Goal: Task Accomplishment & Management: Use online tool/utility

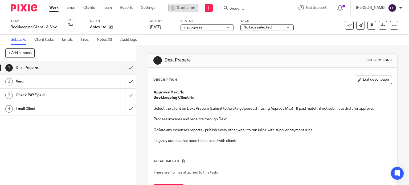
click at [187, 6] on span "Start timer" at bounding box center [186, 8] width 18 height 6
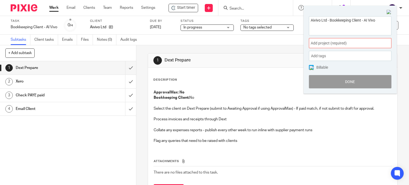
click at [338, 40] on span "Add project (required) :" at bounding box center [344, 43] width 67 height 6
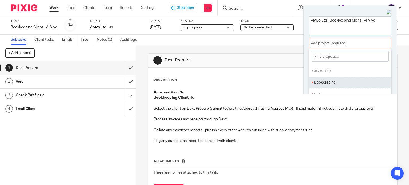
click at [332, 80] on ul "Bookkeeping" at bounding box center [350, 82] width 82 height 11
click at [335, 85] on li "Bookkeeping" at bounding box center [348, 83] width 69 height 6
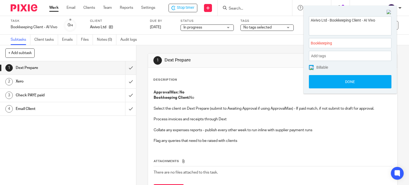
click at [335, 85] on button "Done" at bounding box center [350, 81] width 82 height 13
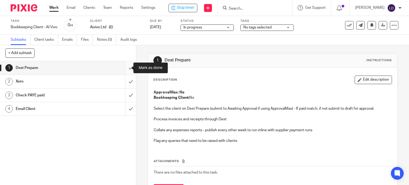
click at [126, 70] on input "submit" at bounding box center [68, 67] width 136 height 13
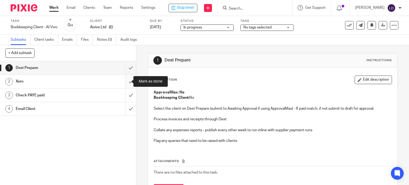
click at [123, 80] on input "submit" at bounding box center [68, 81] width 136 height 13
click at [123, 95] on input "submit" at bounding box center [68, 95] width 136 height 13
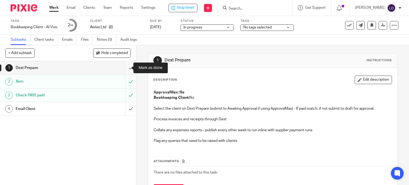
click at [122, 69] on input "submit" at bounding box center [68, 67] width 136 height 13
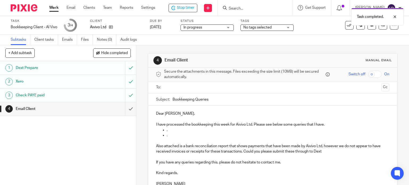
click at [169, 87] on input "text" at bounding box center [272, 87] width 213 height 6
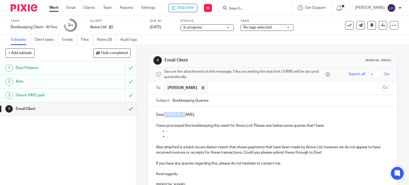
drag, startPoint x: 181, startPoint y: 115, endPoint x: 162, endPoint y: 114, distance: 18.6
click at [162, 114] on p "Dear Dr Peyman," at bounding box center [272, 114] width 233 height 5
click at [162, 114] on p "DearLorraine," at bounding box center [272, 114] width 233 height 5
click at [339, 126] on p "I have processed the bookkeeping this week for Aivivo Ltd. Please see below som…" at bounding box center [272, 125] width 233 height 5
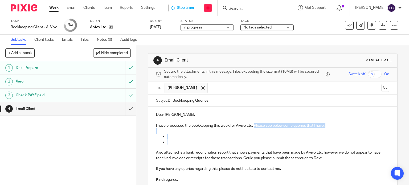
drag, startPoint x: 215, startPoint y: 144, endPoint x: 252, endPoint y: 126, distance: 41.2
click at [252, 126] on div "Dear Lorraine, I have processed the bookkeeping this week for Aivivo Ltd. Pleas…" at bounding box center [272, 152] width 249 height 90
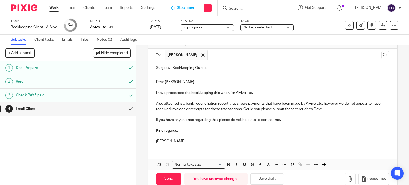
scroll to position [43, 0]
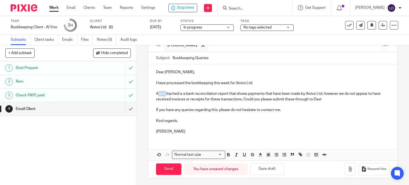
drag, startPoint x: 164, startPoint y: 94, endPoint x: 157, endPoint y: 94, distance: 7.2
click at [157, 94] on p "Also attached is a bank reconciliation report that shows payments that have bee…" at bounding box center [272, 96] width 233 height 11
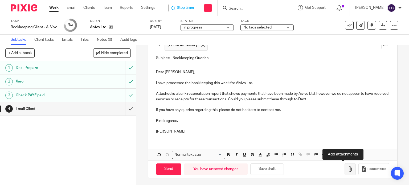
click at [347, 170] on icon "button" at bounding box center [349, 168] width 5 height 5
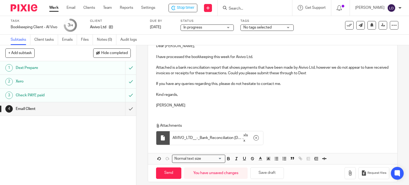
scroll to position [73, 0]
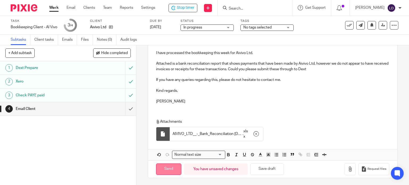
click at [174, 169] on input "Send" at bounding box center [168, 168] width 25 height 11
type input "Sent"
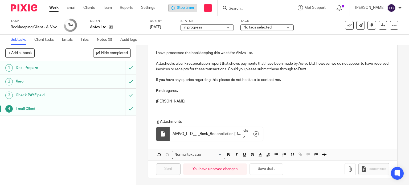
click at [175, 9] on icon at bounding box center [173, 8] width 4 height 4
click at [49, 7] on link "Work" at bounding box center [53, 7] width 9 height 5
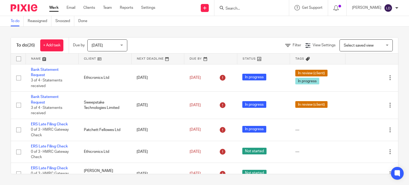
click at [87, 61] on link at bounding box center [105, 58] width 53 height 11
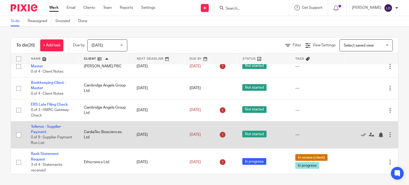
scroll to position [89, 0]
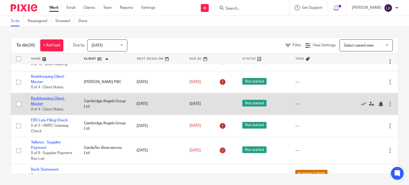
click at [51, 99] on link "Bookkeeping Client - Master" at bounding box center [48, 101] width 35 height 9
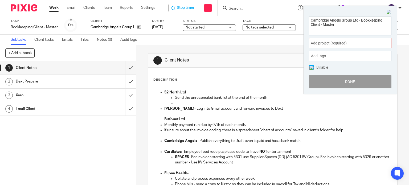
click at [315, 43] on span "Add project (required) :" at bounding box center [344, 43] width 67 height 6
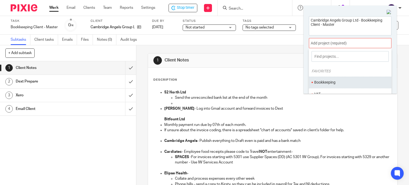
click at [327, 77] on ul "Bookkeeping" at bounding box center [350, 82] width 82 height 11
click at [327, 81] on li "Bookkeeping" at bounding box center [348, 83] width 69 height 6
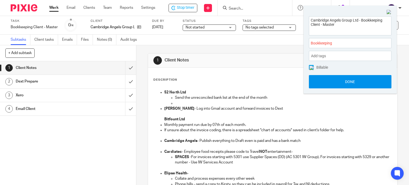
click at [326, 81] on button "Done" at bounding box center [350, 81] width 82 height 13
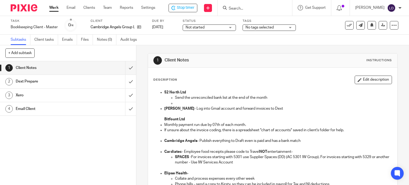
drag, startPoint x: 213, startPoint y: 28, endPoint x: 212, endPoint y: 46, distance: 17.3
click at [213, 28] on span "Not started" at bounding box center [205, 28] width 40 height 6
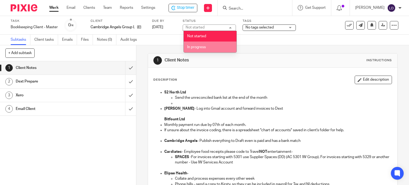
click at [212, 47] on li "In progress" at bounding box center [210, 47] width 53 height 11
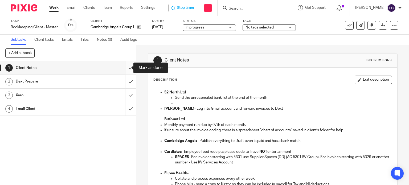
drag, startPoint x: 128, startPoint y: 64, endPoint x: 130, endPoint y: 73, distance: 8.5
click at [128, 64] on input "submit" at bounding box center [68, 67] width 136 height 13
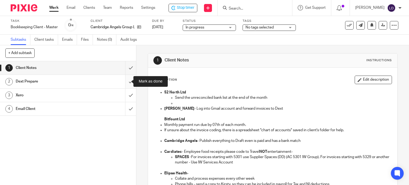
drag, startPoint x: 130, startPoint y: 82, endPoint x: 130, endPoint y: 85, distance: 3.2
click at [130, 82] on input "submit" at bounding box center [68, 81] width 136 height 13
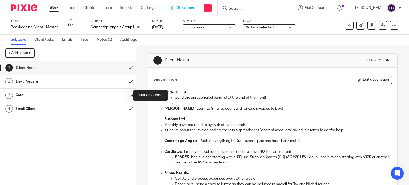
click at [130, 93] on input "submit" at bounding box center [68, 95] width 136 height 13
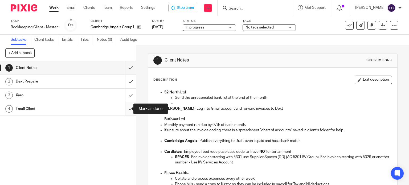
click at [128, 106] on input "submit" at bounding box center [68, 108] width 136 height 13
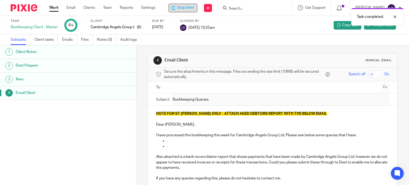
click at [171, 9] on div "Stop timer" at bounding box center [182, 8] width 29 height 9
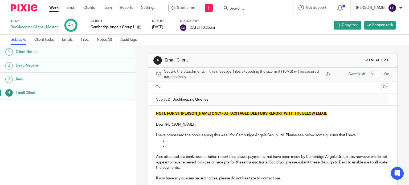
click at [53, 8] on link "Work" at bounding box center [53, 7] width 9 height 5
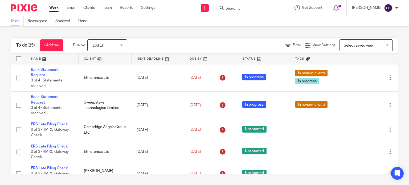
click at [94, 63] on link at bounding box center [105, 58] width 53 height 11
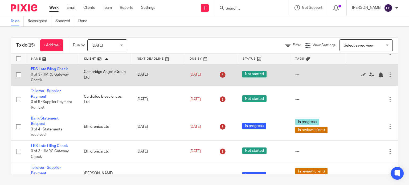
scroll to position [133, 0]
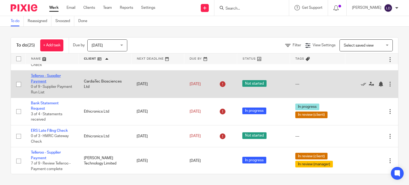
click at [51, 78] on link "Telleroo - Supplier Payment" at bounding box center [46, 78] width 30 height 9
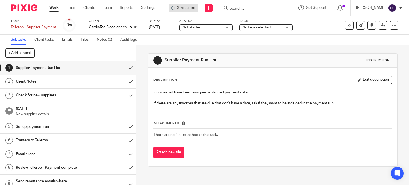
click at [192, 5] on div "Start timer" at bounding box center [183, 8] width 30 height 9
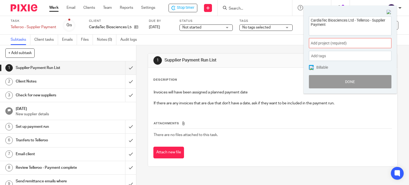
click at [327, 48] on div "Add project (required) :" at bounding box center [350, 43] width 82 height 10
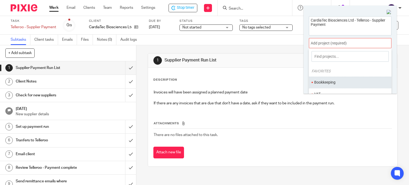
click at [327, 81] on li "Bookkeeping" at bounding box center [348, 83] width 69 height 6
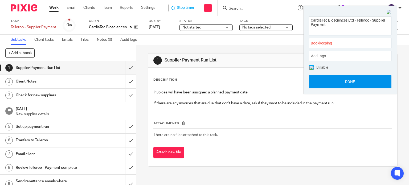
click at [328, 86] on button "Done" at bounding box center [350, 81] width 82 height 13
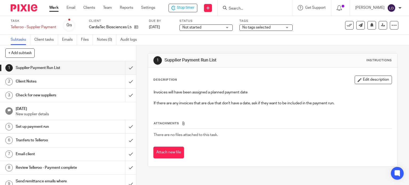
click at [197, 19] on label "Status" at bounding box center [205, 21] width 53 height 4
click at [195, 25] on span "Not started" at bounding box center [202, 28] width 40 height 6
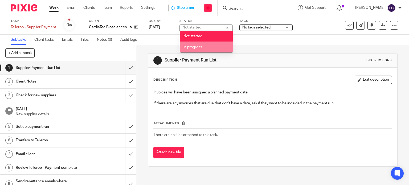
click at [199, 47] on span "In progress" at bounding box center [192, 47] width 19 height 4
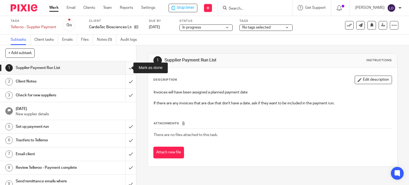
click at [129, 70] on input "submit" at bounding box center [68, 67] width 136 height 13
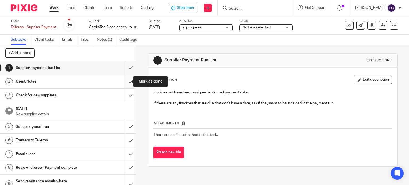
click at [128, 80] on input "submit" at bounding box center [68, 81] width 136 height 13
click at [125, 92] on input "submit" at bounding box center [68, 95] width 136 height 13
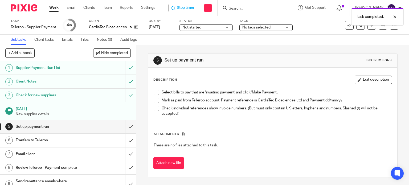
click at [199, 27] on span "Not started" at bounding box center [191, 28] width 19 height 4
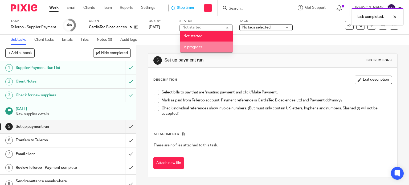
drag, startPoint x: 205, startPoint y: 48, endPoint x: 201, endPoint y: 37, distance: 11.9
click at [205, 48] on li "In progress" at bounding box center [206, 47] width 53 height 11
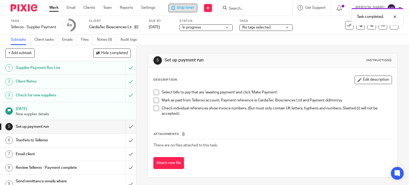
click at [187, 8] on span "Stop timer" at bounding box center [186, 8] width 18 height 6
click at [55, 6] on link "Work" at bounding box center [53, 7] width 9 height 5
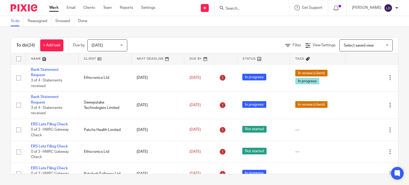
click at [114, 59] on link at bounding box center [105, 58] width 53 height 11
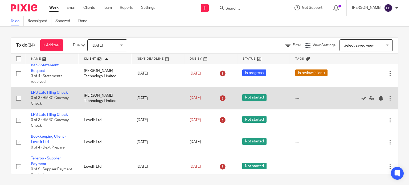
scroll to position [222, 0]
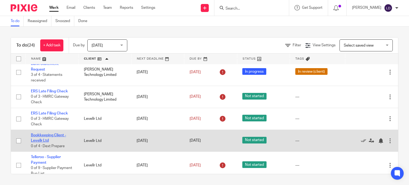
click at [48, 138] on link "Bookkeeping Client - Levellr Ltd" at bounding box center [48, 137] width 35 height 9
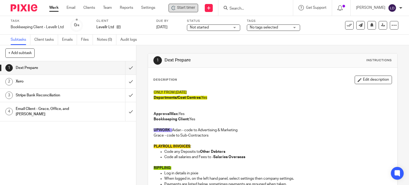
click at [177, 10] on div "Start timer" at bounding box center [183, 8] width 24 height 6
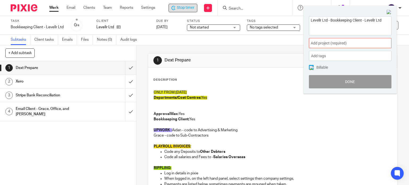
click at [352, 44] on span "Add project (required) :" at bounding box center [344, 43] width 67 height 6
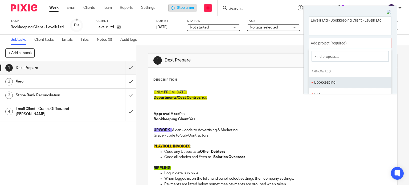
click at [335, 83] on li "Bookkeeping" at bounding box center [348, 83] width 69 height 6
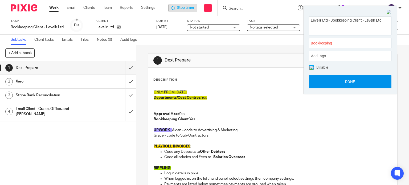
click at [335, 85] on button "Done" at bounding box center [350, 81] width 82 height 13
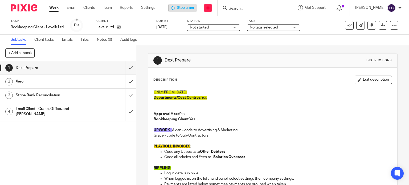
click at [208, 27] on span "Not started" at bounding box center [199, 28] width 19 height 4
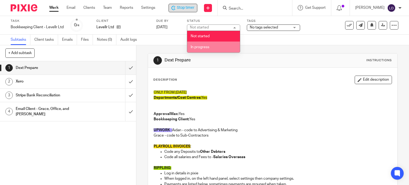
click at [207, 43] on li "In progress" at bounding box center [213, 47] width 53 height 11
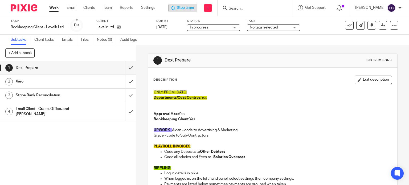
click at [184, 8] on span "Stop timer" at bounding box center [186, 8] width 18 height 6
click at [55, 7] on link "Work" at bounding box center [53, 7] width 9 height 5
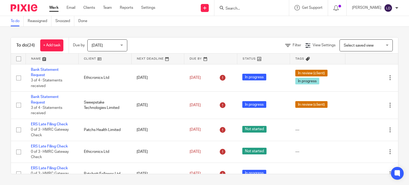
click at [104, 60] on link at bounding box center [105, 58] width 53 height 11
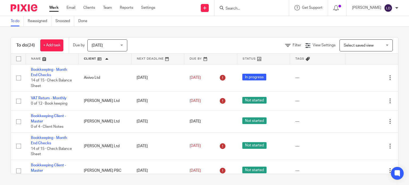
click at [230, 7] on input "Search" at bounding box center [249, 8] width 48 height 5
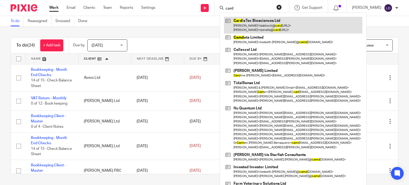
type input "card"
click at [233, 23] on link at bounding box center [293, 25] width 138 height 16
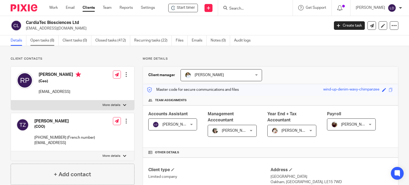
click at [51, 40] on link "Open tasks (8)" at bounding box center [44, 40] width 28 height 10
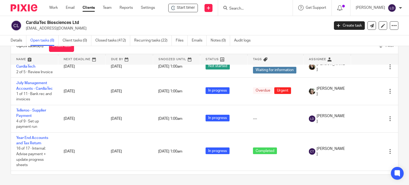
scroll to position [89, 0]
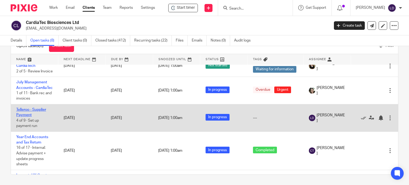
click at [44, 117] on link "Telleroo - Supplier Payment" at bounding box center [31, 112] width 30 height 9
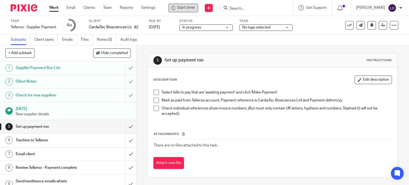
click at [181, 9] on span "Start timer" at bounding box center [186, 8] width 18 height 6
click at [255, 77] on div "Description Edit description" at bounding box center [272, 80] width 239 height 9
click at [386, 9] on img at bounding box center [388, 8] width 5 height 5
